Goal: Task Accomplishment & Management: Complete application form

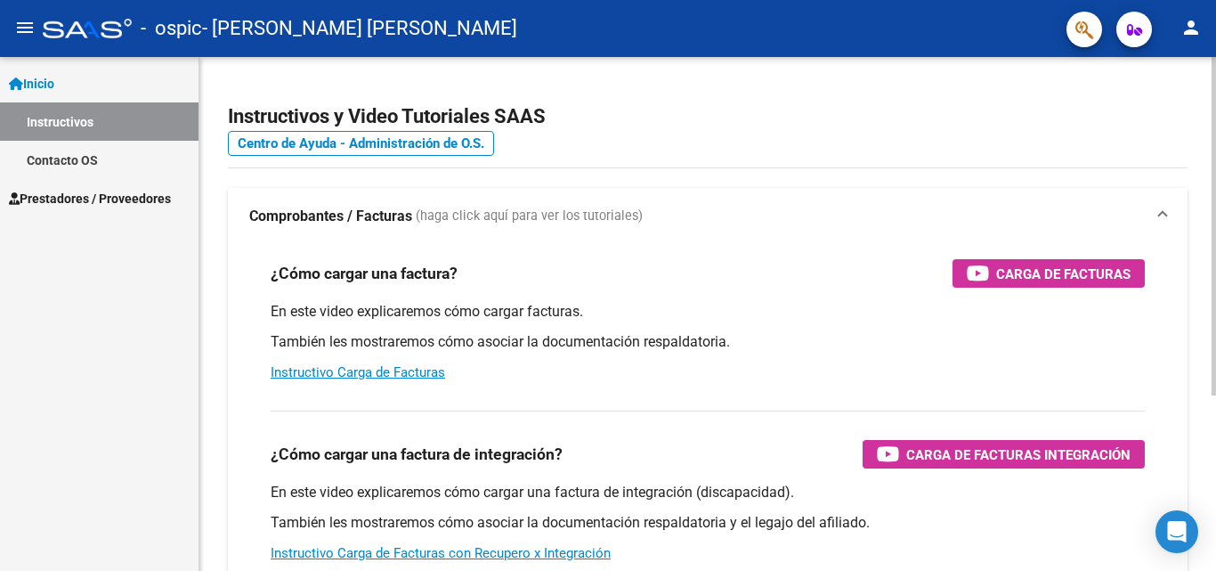
drag, startPoint x: 879, startPoint y: 293, endPoint x: 748, endPoint y: 146, distance: 197.3
click at [879, 293] on div "¿Cómo cargar una factura? Carga de Facturas En este video explicaremos cómo car…" at bounding box center [707, 320] width 917 height 151
click at [86, 197] on span "Prestadores / Proveedores" at bounding box center [90, 199] width 162 height 20
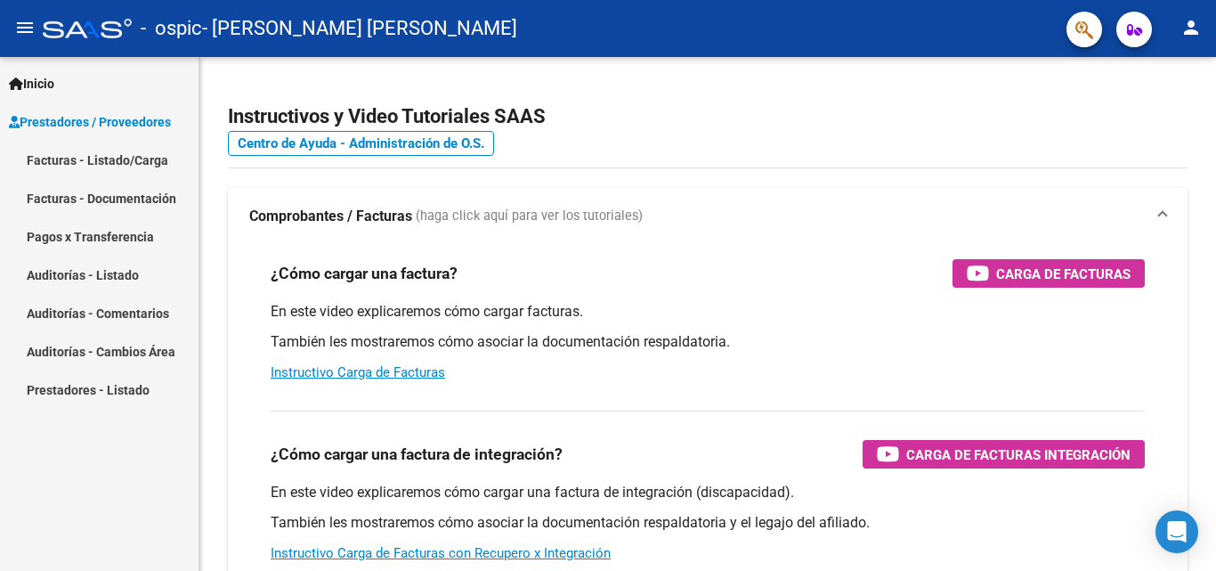
click at [126, 162] on link "Facturas - Listado/Carga" at bounding box center [99, 160] width 198 height 38
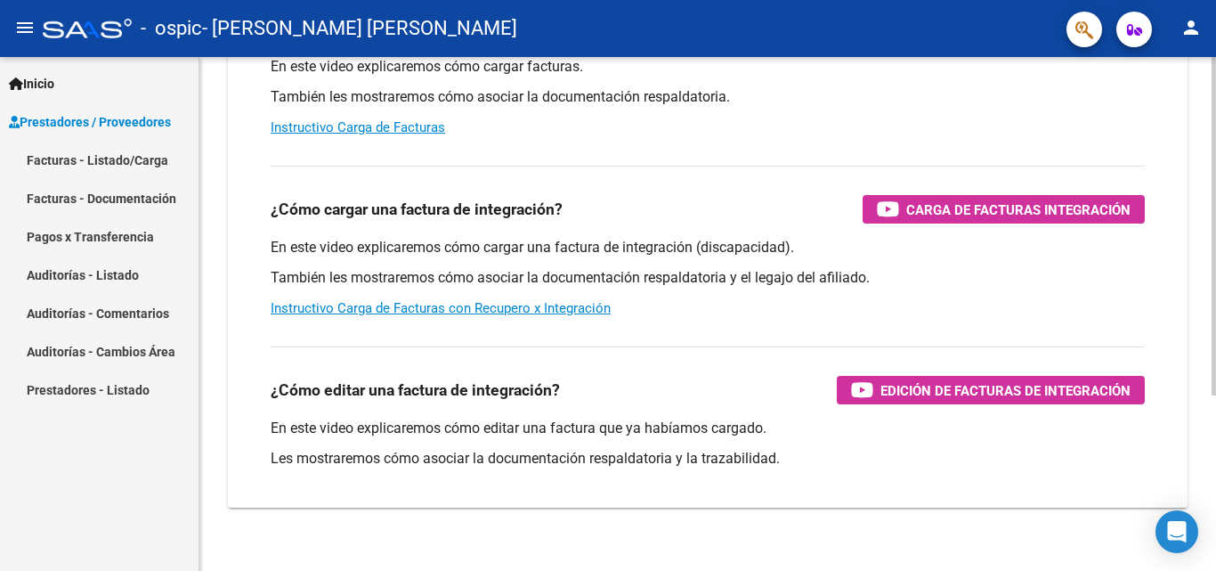
scroll to position [267, 0]
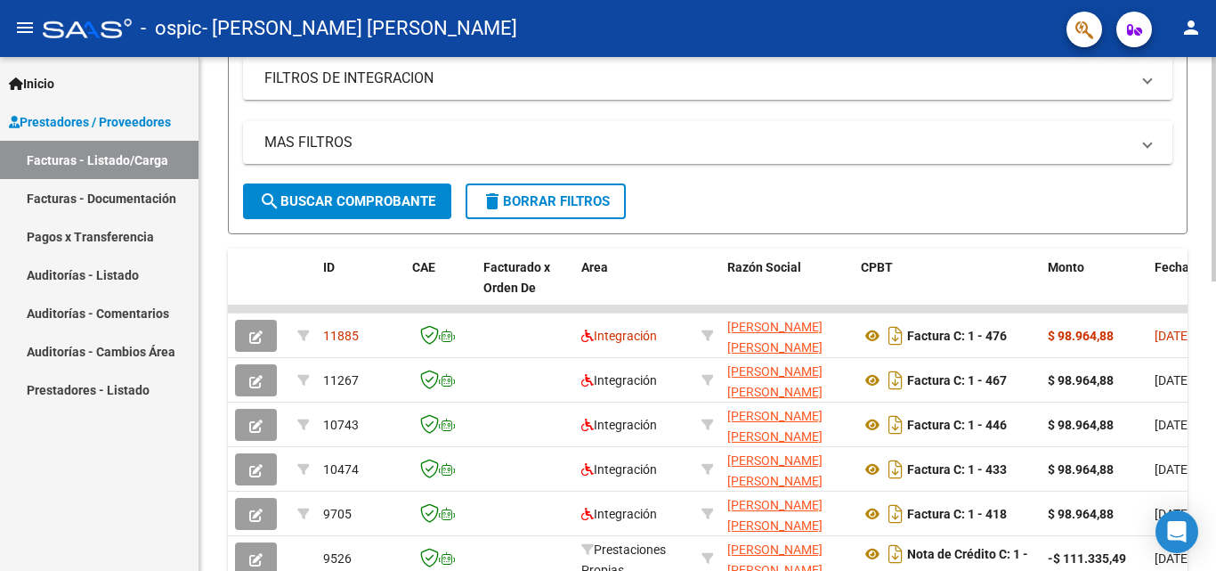
scroll to position [356, 0]
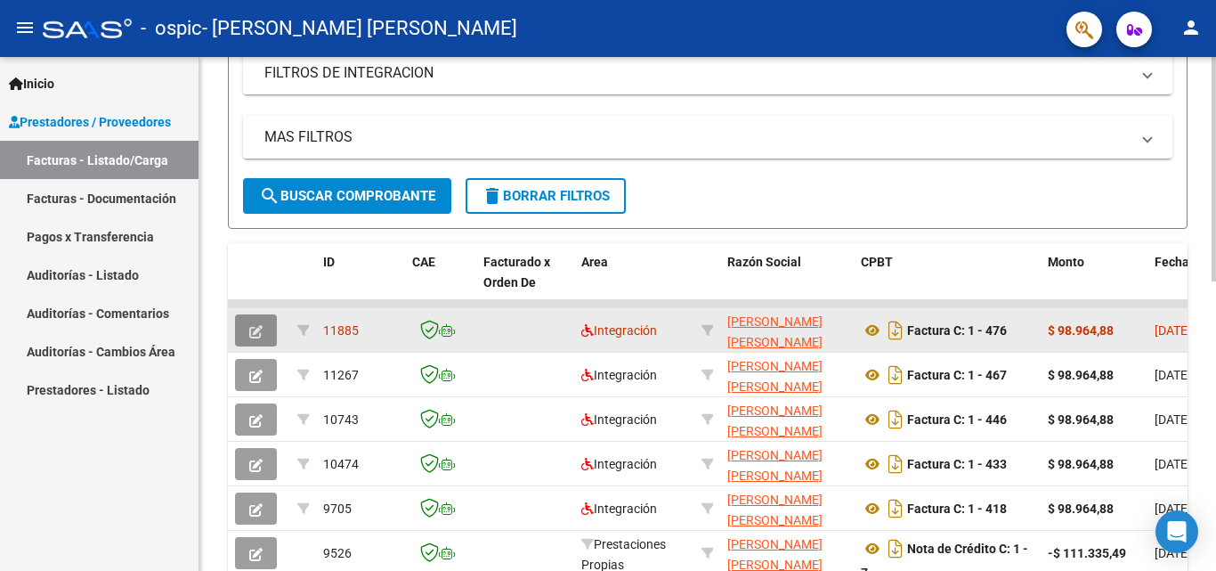
click at [262, 322] on span "button" at bounding box center [255, 330] width 13 height 16
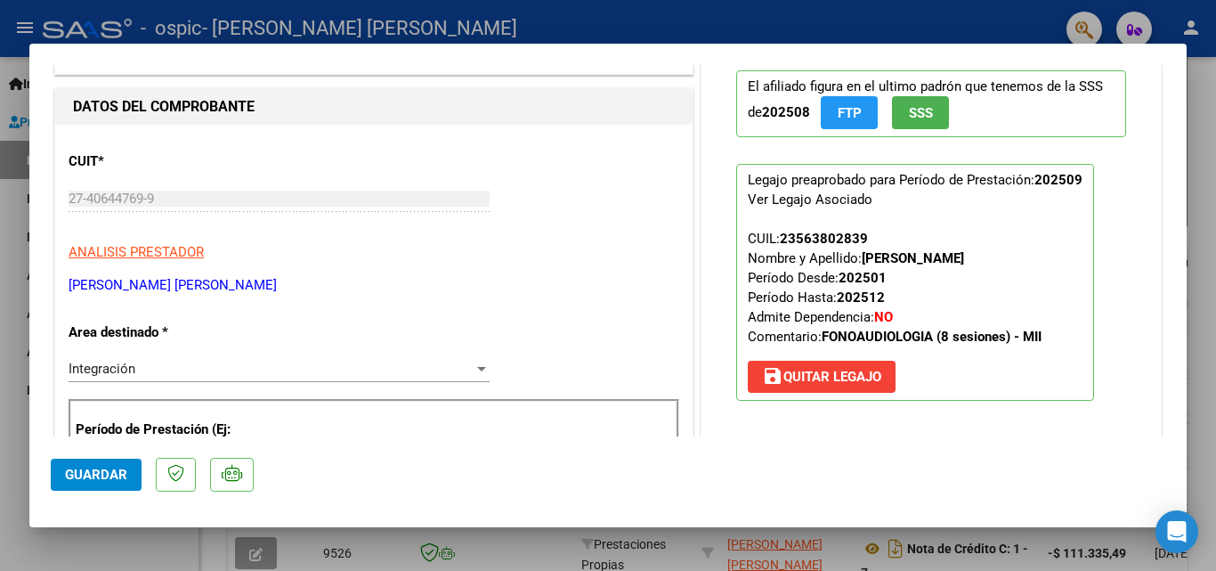
scroll to position [0, 0]
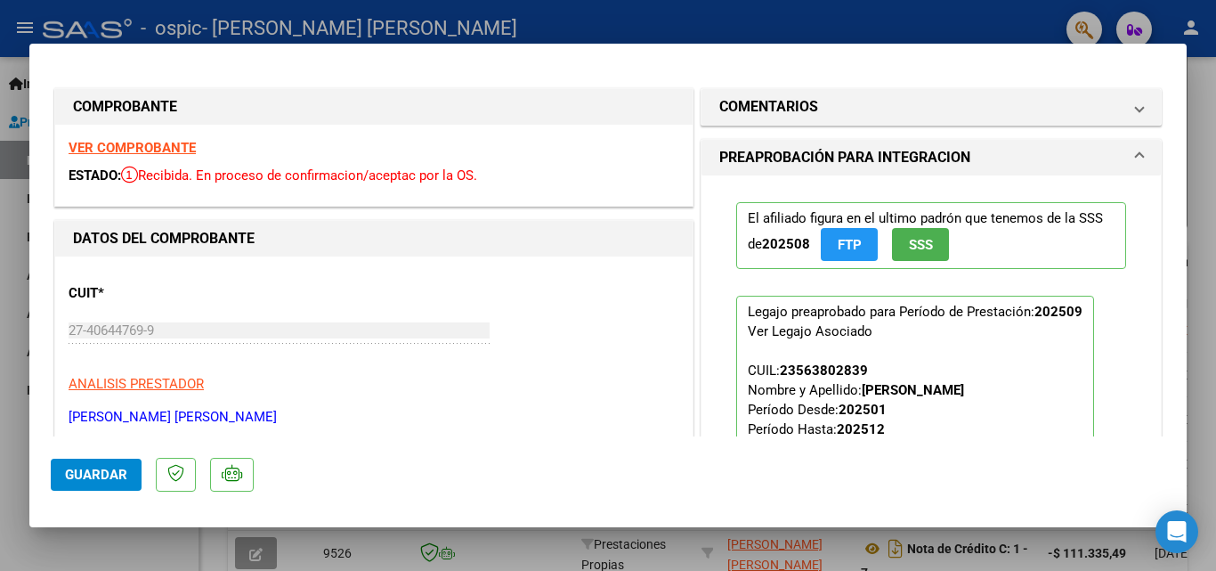
click at [1116, 158] on span "PREAPROBACIÓN PARA INTEGRACION" at bounding box center [927, 157] width 417 height 21
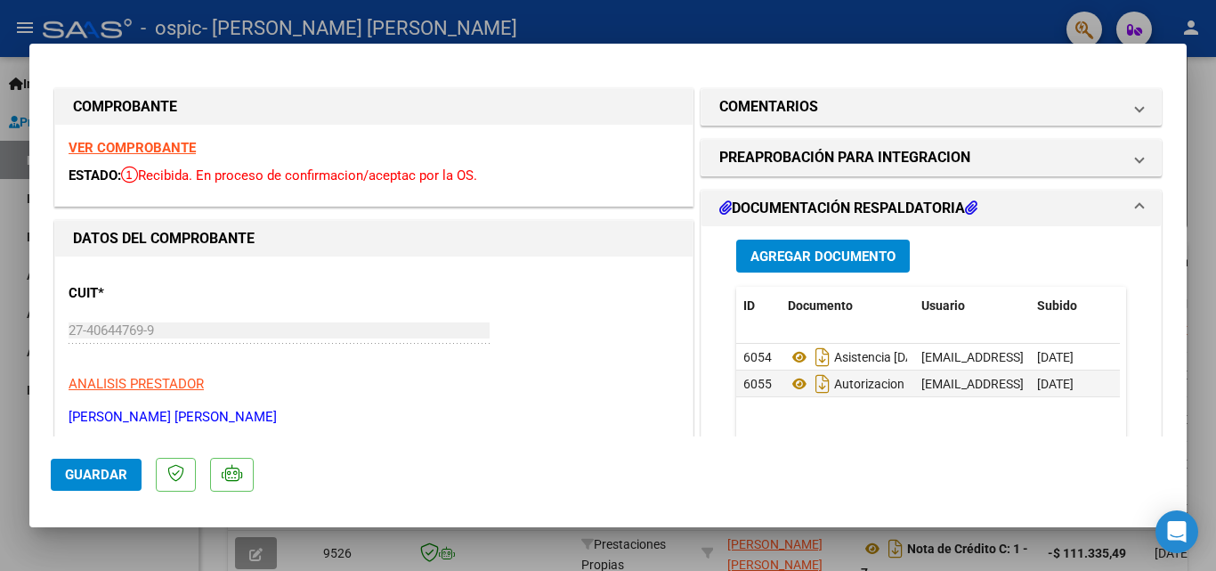
click at [1048, 204] on mat-panel-title "DOCUMENTACIÓN RESPALDATORIA" at bounding box center [920, 208] width 402 height 21
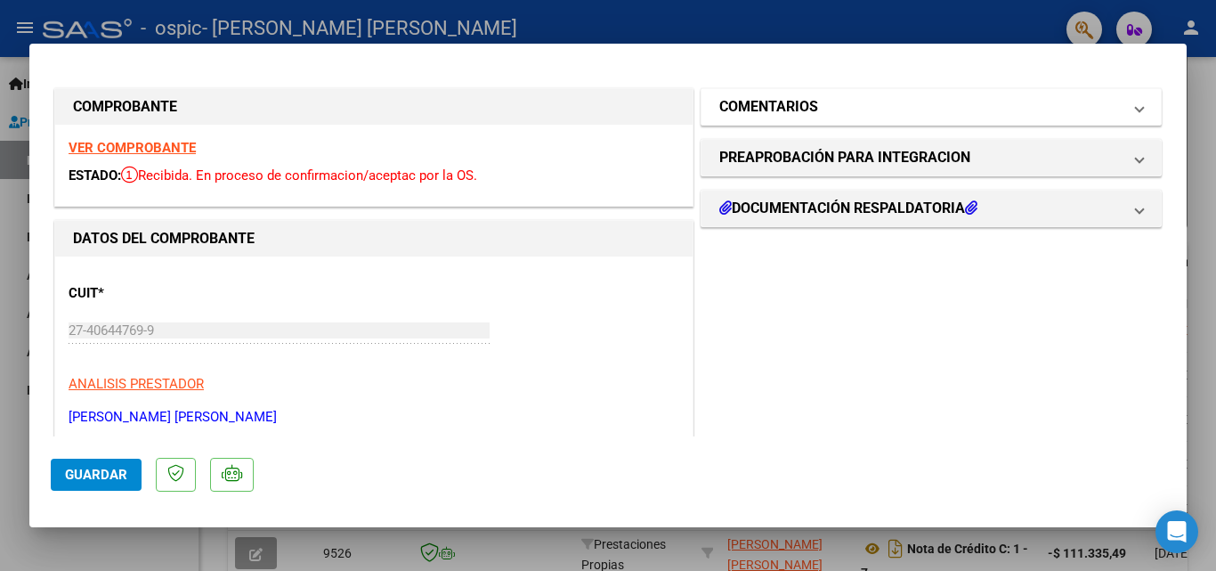
type input "$ 0,00"
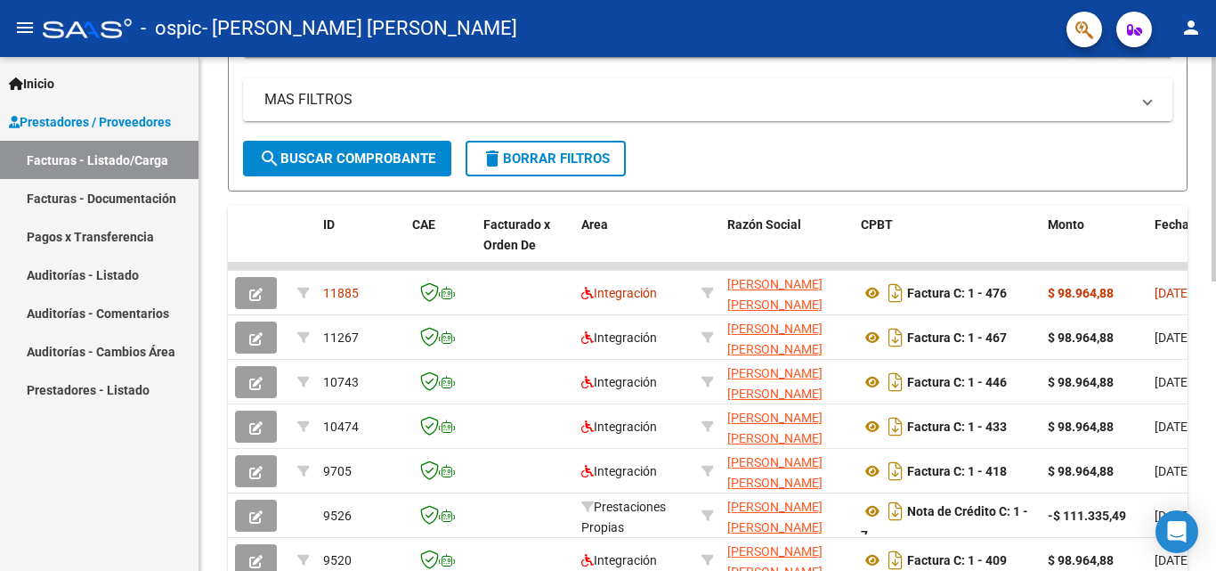
scroll to position [37, 0]
